Goal: Find specific page/section: Find specific page/section

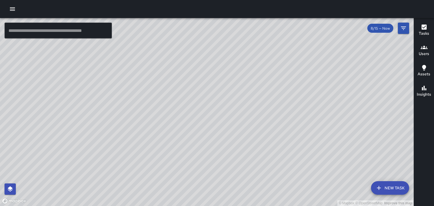
click at [423, 53] on h6 "Users" at bounding box center [424, 54] width 10 height 6
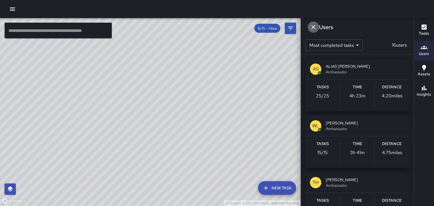
click at [313, 27] on icon "Dismiss" at bounding box center [314, 27] width 4 height 4
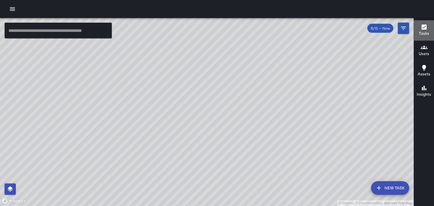
click at [424, 31] on h6 "Tasks" at bounding box center [424, 34] width 10 height 6
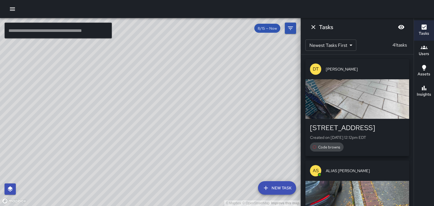
click at [359, 60] on div "DT [PERSON_NAME]" at bounding box center [358, 69] width 104 height 20
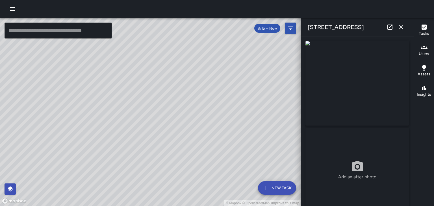
type input "**********"
click at [405, 28] on button "button" at bounding box center [401, 26] width 11 height 11
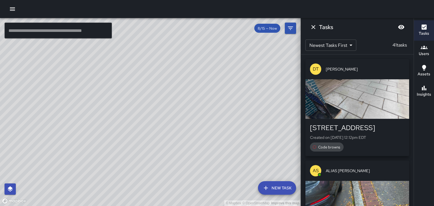
click at [333, 131] on div "[STREET_ADDRESS]" at bounding box center [357, 128] width 95 height 9
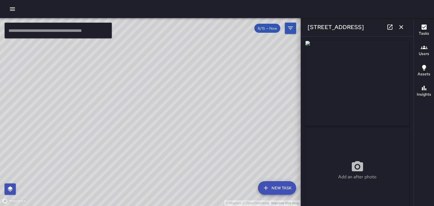
click at [403, 32] on button "button" at bounding box center [401, 26] width 11 height 11
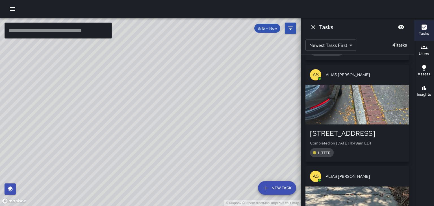
scroll to position [98, 0]
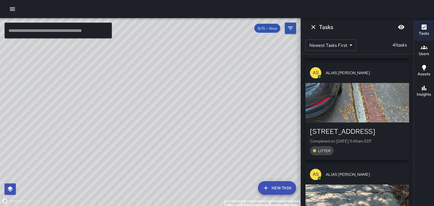
click at [349, 49] on body "© Mapbox © OpenStreetMap Improve this map ​ New Task 8/15 — Now Map Layers Task…" at bounding box center [217, 103] width 434 height 206
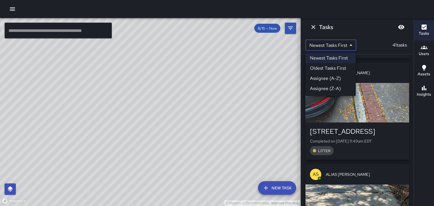
click at [337, 70] on li "Oldest Tasks First" at bounding box center [331, 68] width 50 height 10
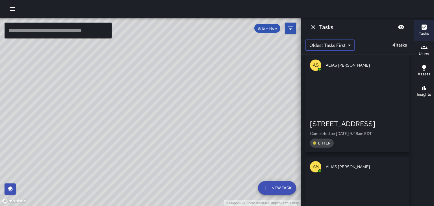
scroll to position [718, 0]
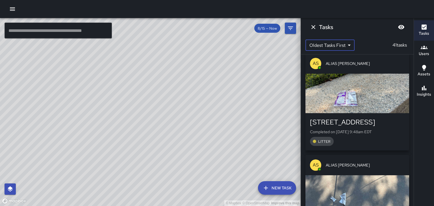
click at [313, 33] on button "Dismiss" at bounding box center [313, 26] width 11 height 11
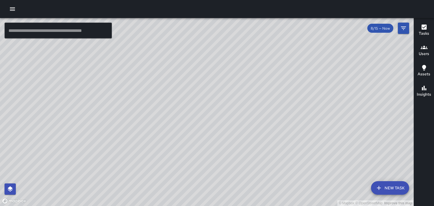
click at [314, 31] on div "© Mapbox © OpenStreetMap Improve this map" at bounding box center [207, 112] width 414 height 188
click at [425, 31] on h6 "Tasks" at bounding box center [424, 34] width 10 height 6
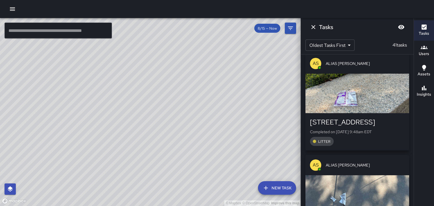
click at [319, 49] on body "© Mapbox © OpenStreetMap Improve this map ​ New Task 8/15 — Now Map Layers Task…" at bounding box center [217, 103] width 434 height 206
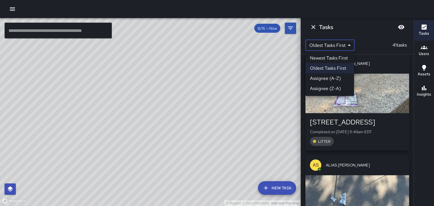
click at [321, 56] on li "Newest Tasks First" at bounding box center [330, 58] width 49 height 10
type input "*"
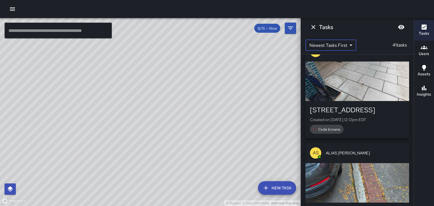
scroll to position [0, 0]
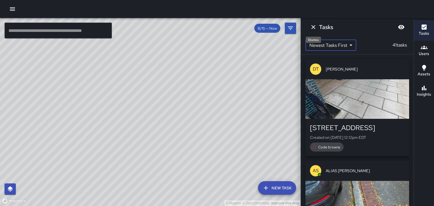
click at [314, 30] on icon "Dismiss" at bounding box center [313, 27] width 7 height 7
